Goal: Transaction & Acquisition: Purchase product/service

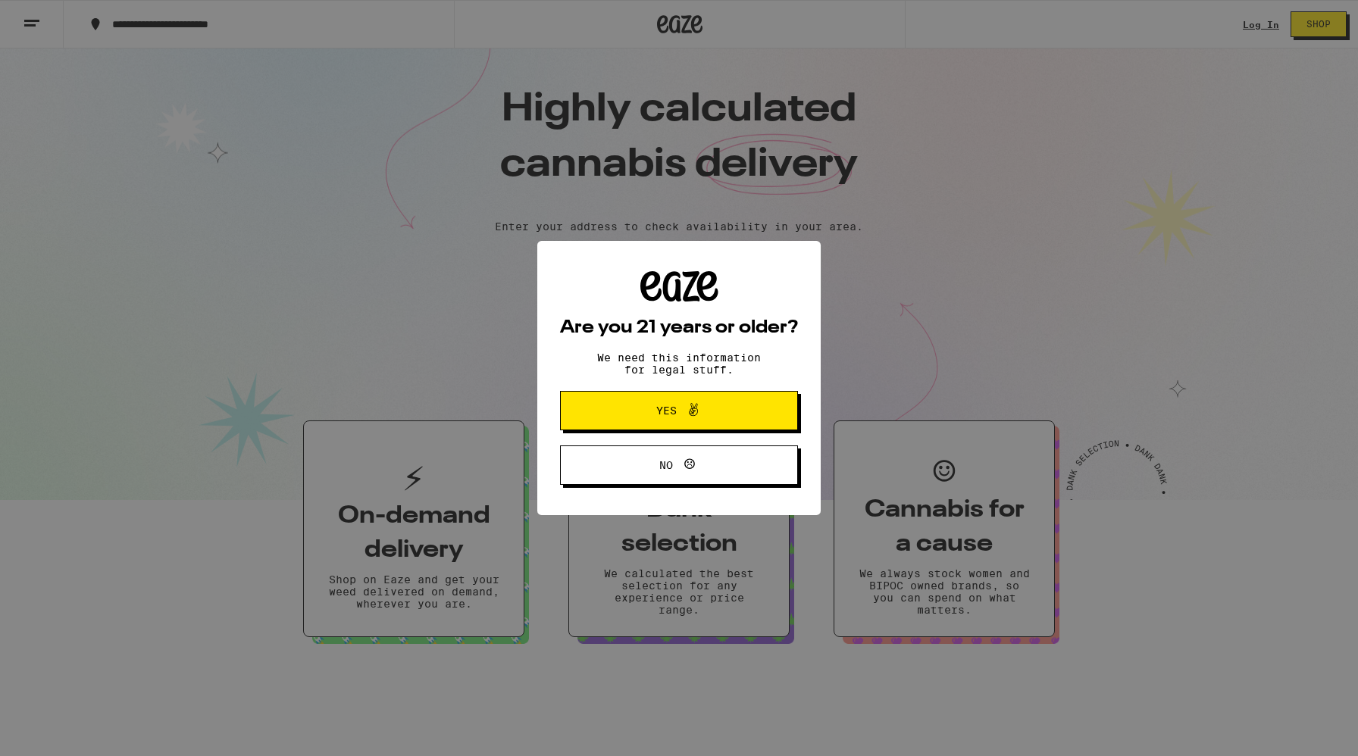
click at [675, 407] on span "Yes" at bounding box center [666, 411] width 20 height 11
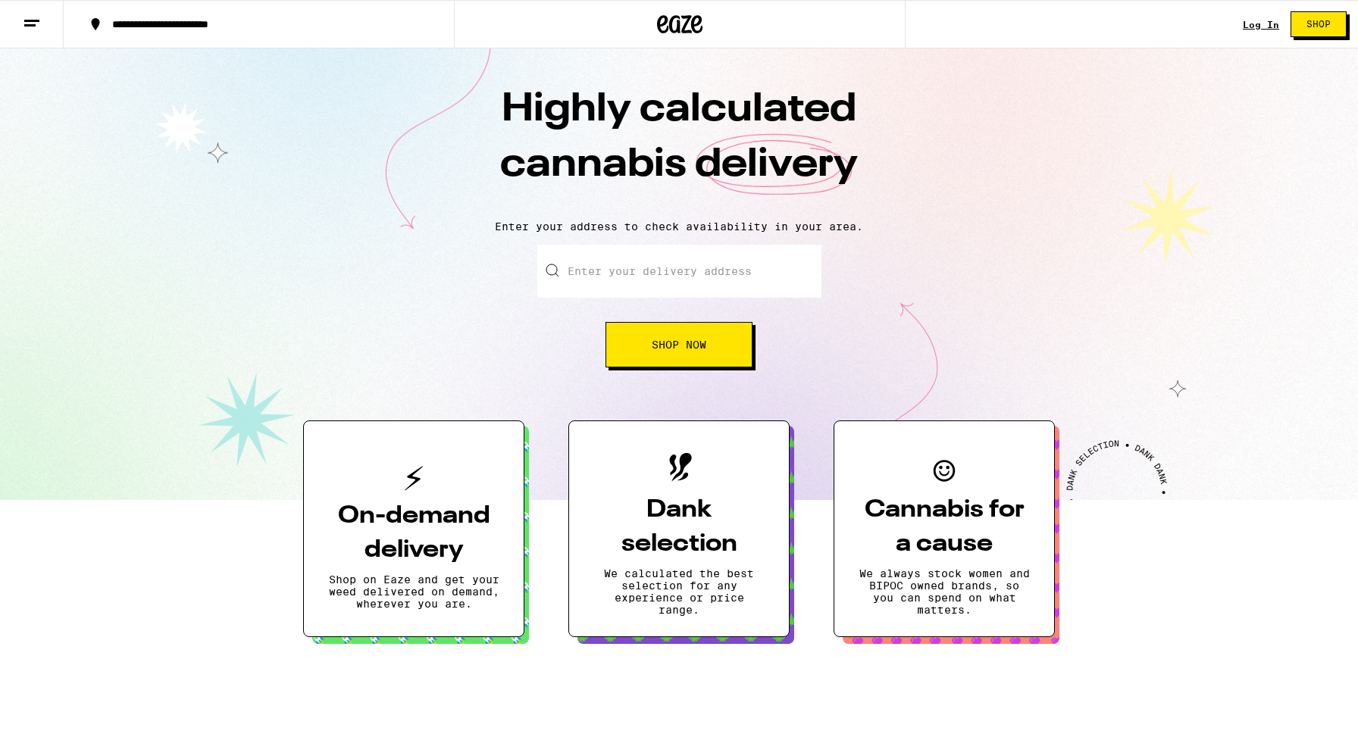
click at [688, 277] on input "Enter your delivery address" at bounding box center [679, 271] width 284 height 53
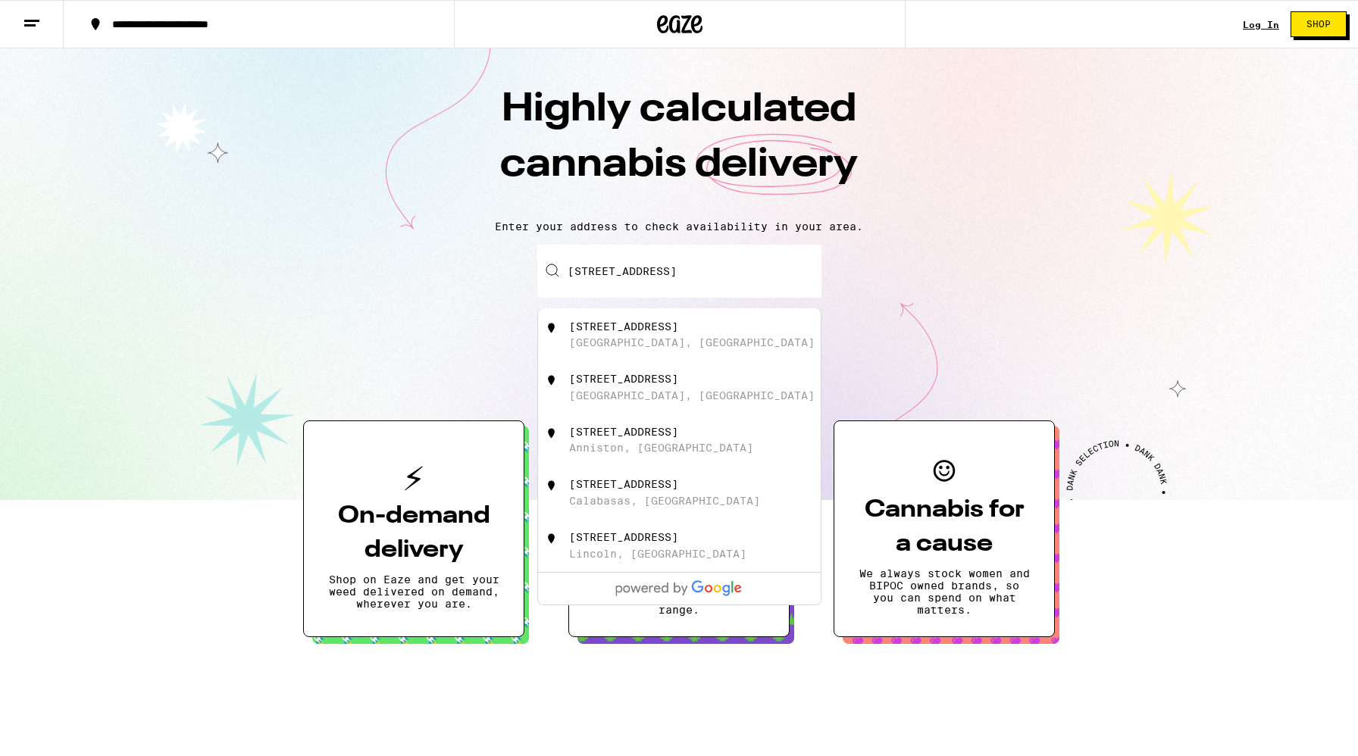
click at [671, 338] on div "[STREET_ADDRESS]" at bounding box center [704, 335] width 271 height 29
type input "[STREET_ADDRESS]"
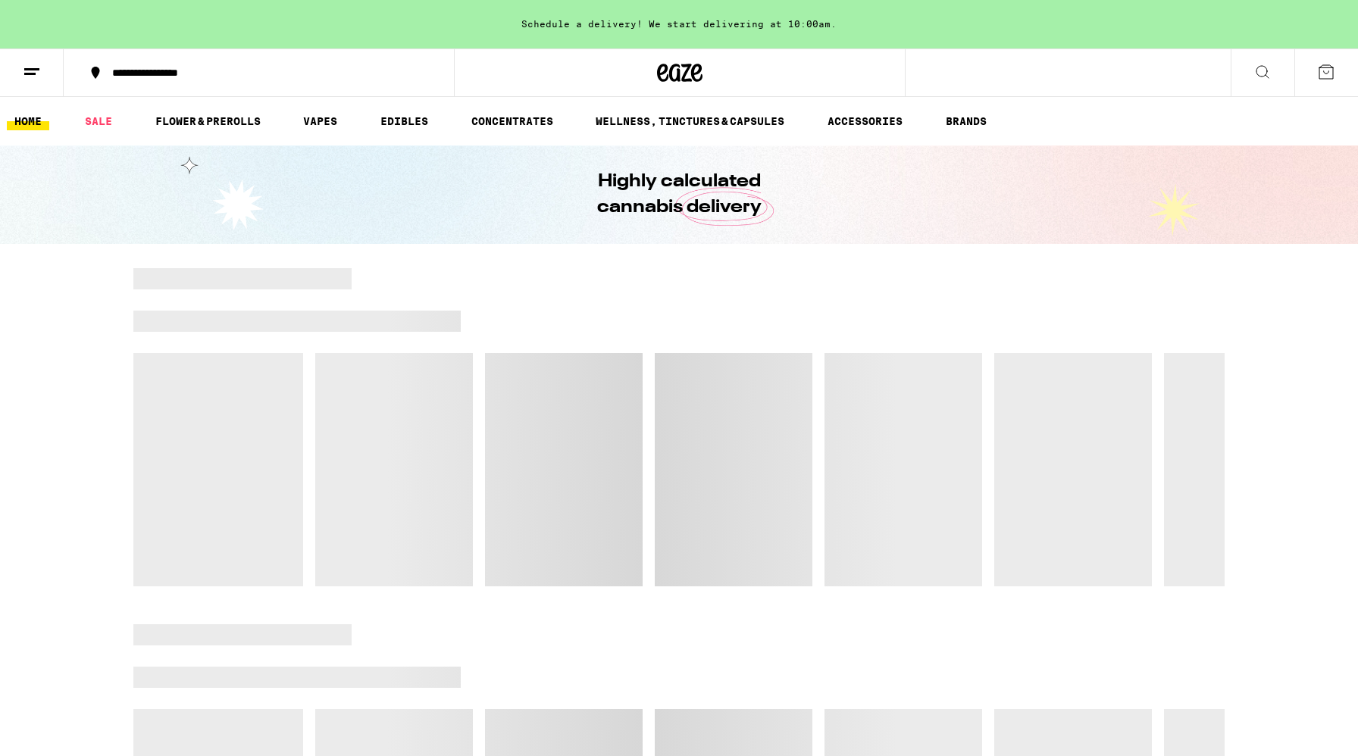
drag, startPoint x: 683, startPoint y: 403, endPoint x: 622, endPoint y: 305, distance: 115.5
click at [622, 305] on div at bounding box center [679, 427] width 1092 height 318
click at [1269, 76] on icon at bounding box center [1263, 72] width 18 height 18
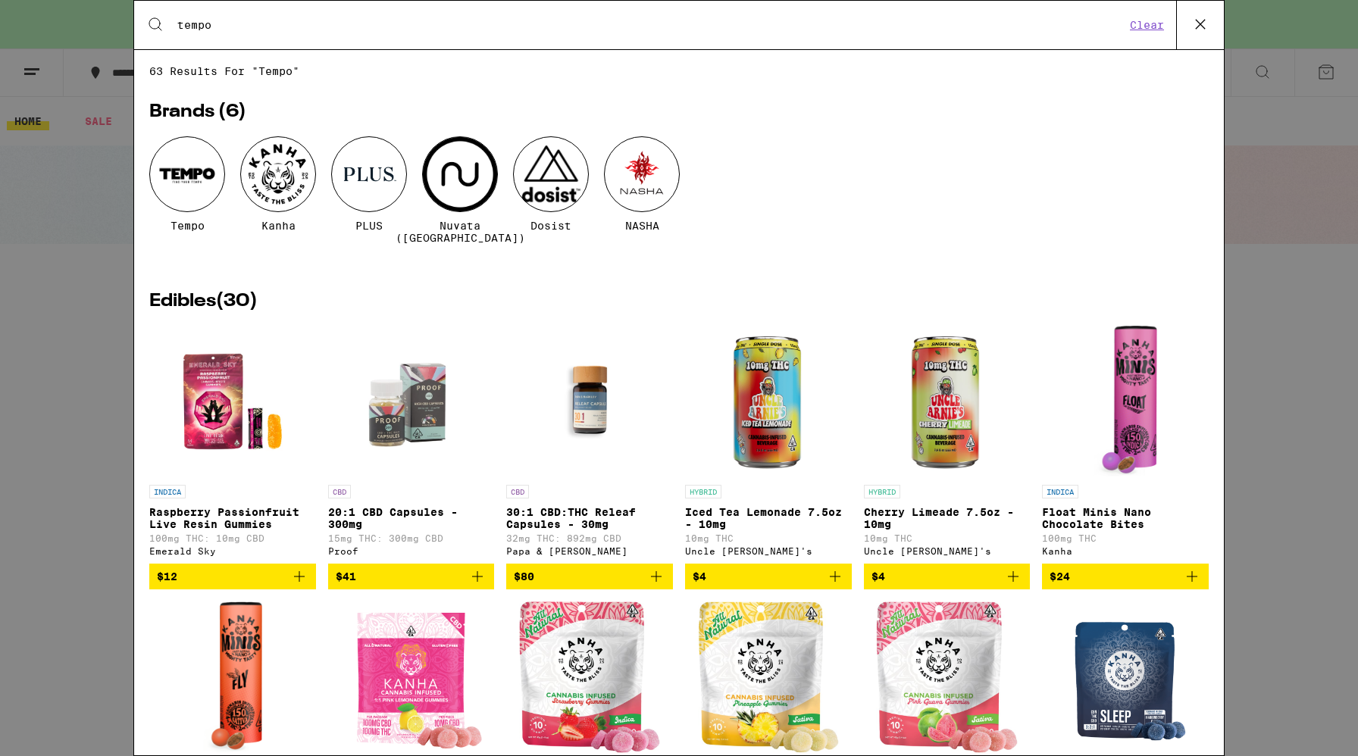
type input "tempo"
click at [186, 160] on div at bounding box center [187, 174] width 76 height 76
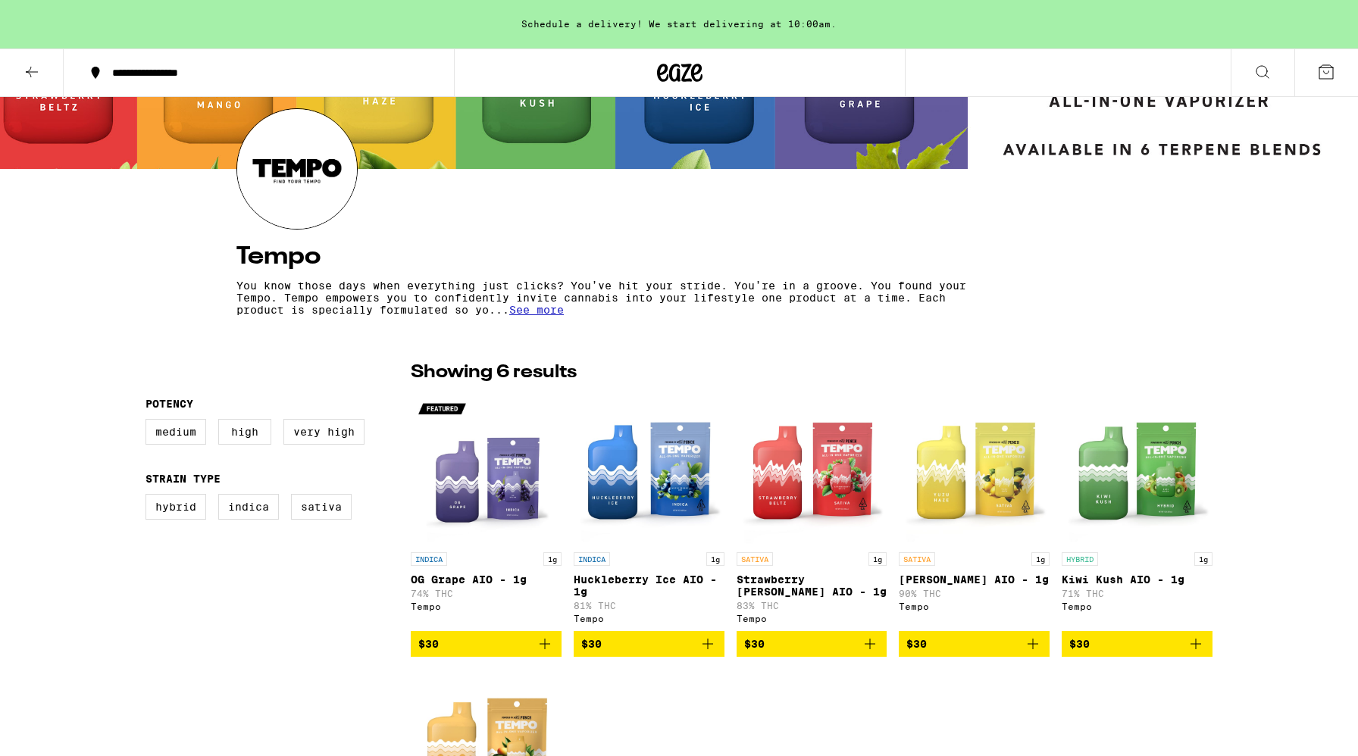
scroll to position [151, 0]
